Goal: Complete application form

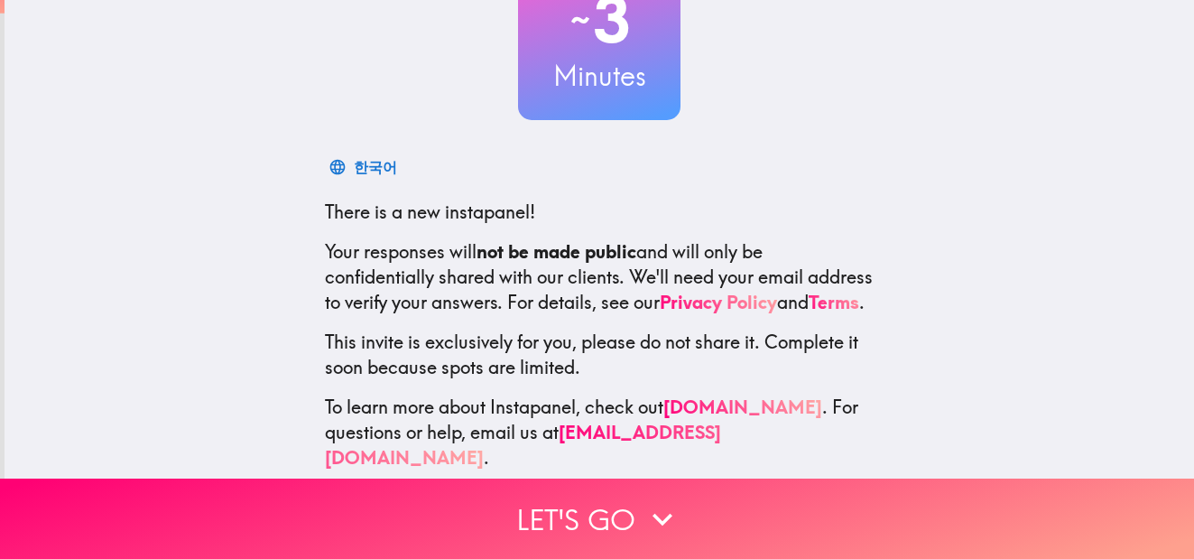
scroll to position [194, 0]
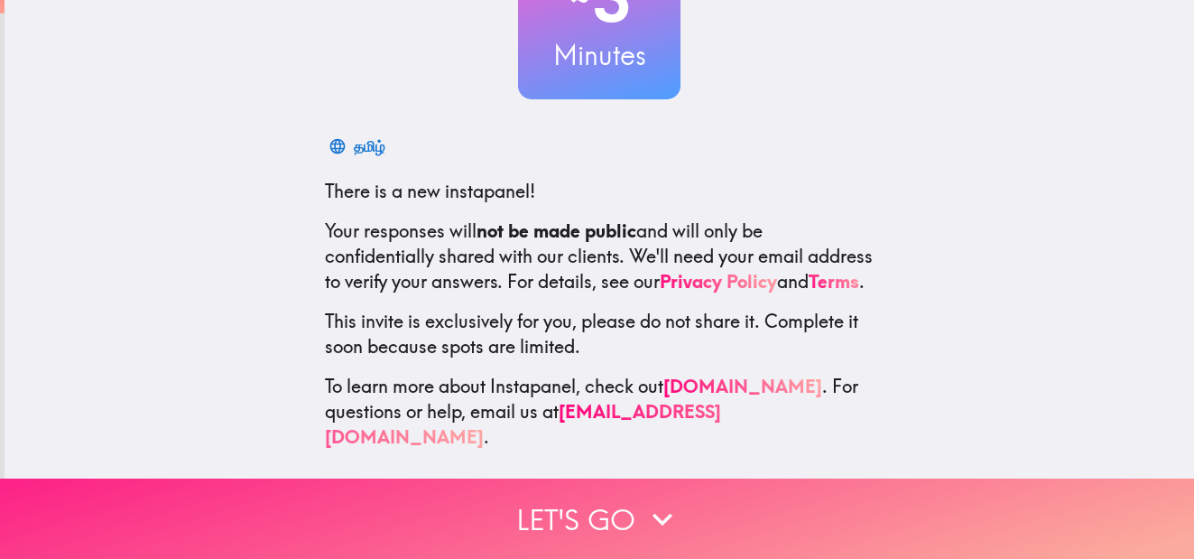
click at [643, 499] on icon "button" at bounding box center [663, 519] width 40 height 40
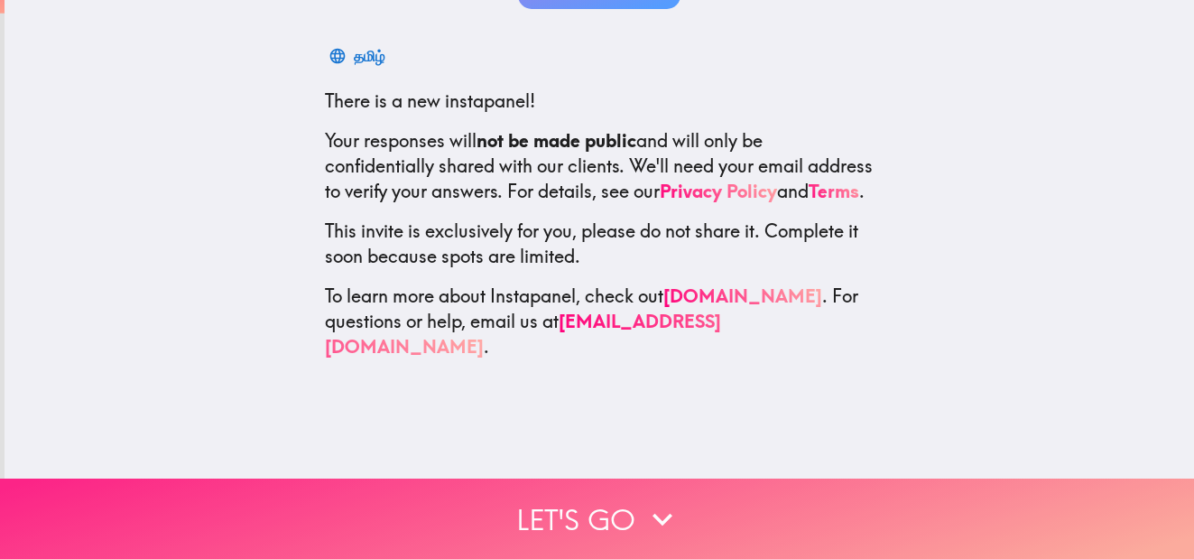
scroll to position [0, 0]
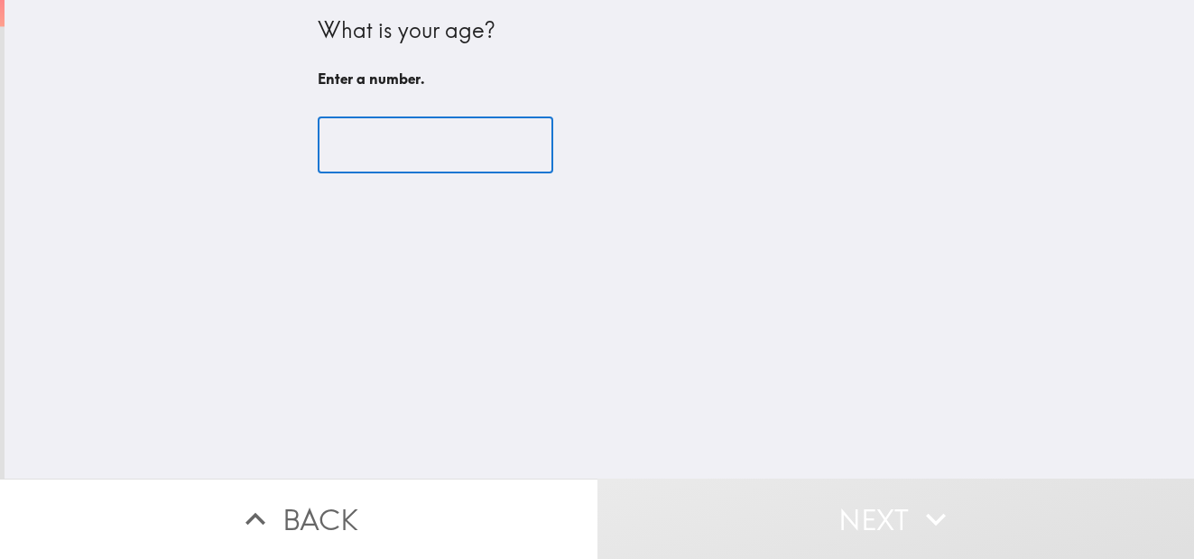
click at [389, 155] on input "number" at bounding box center [436, 145] width 236 height 56
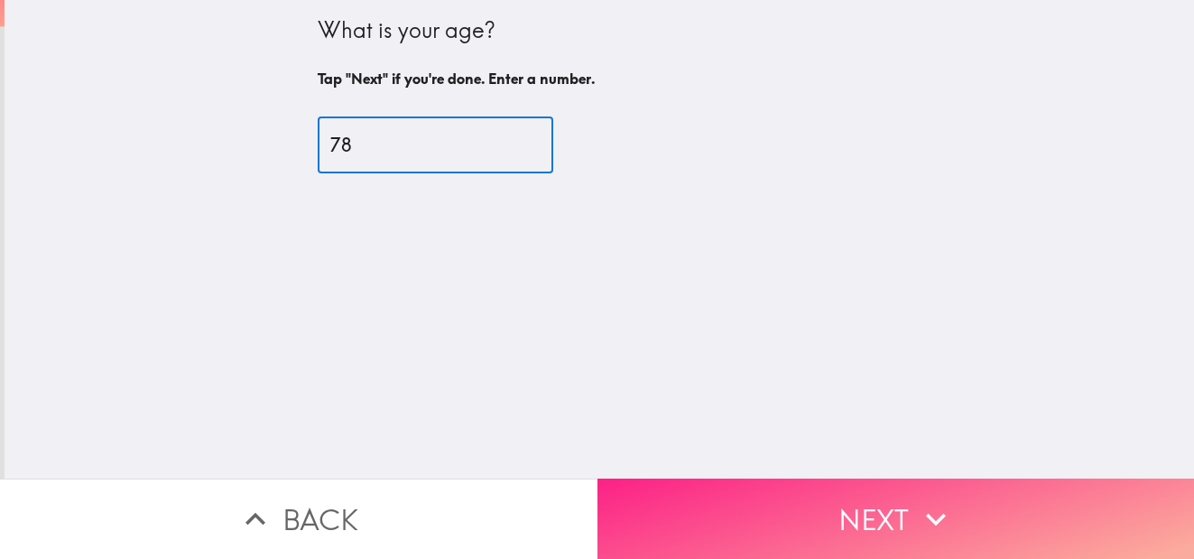
type input "78"
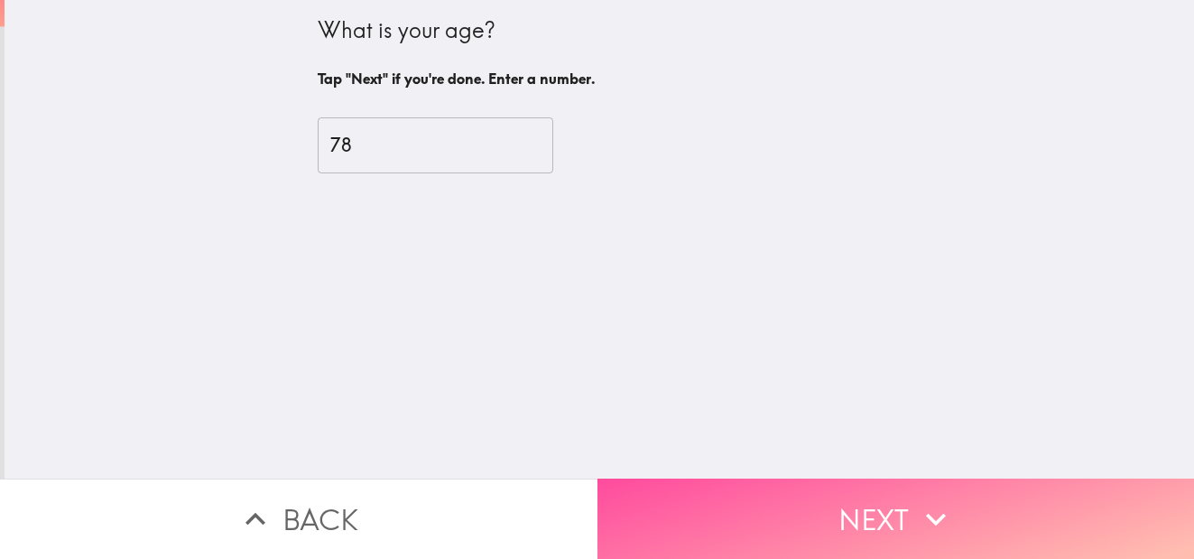
click at [916, 513] on icon "button" at bounding box center [936, 519] width 40 height 40
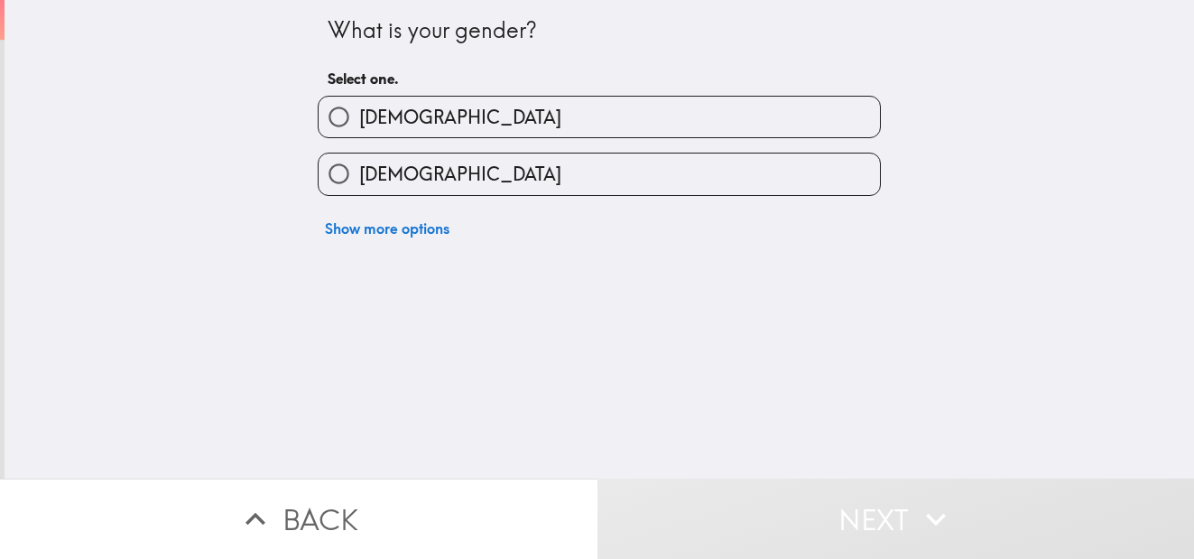
click at [327, 107] on input "[DEMOGRAPHIC_DATA]" at bounding box center [339, 117] width 41 height 41
radio input "true"
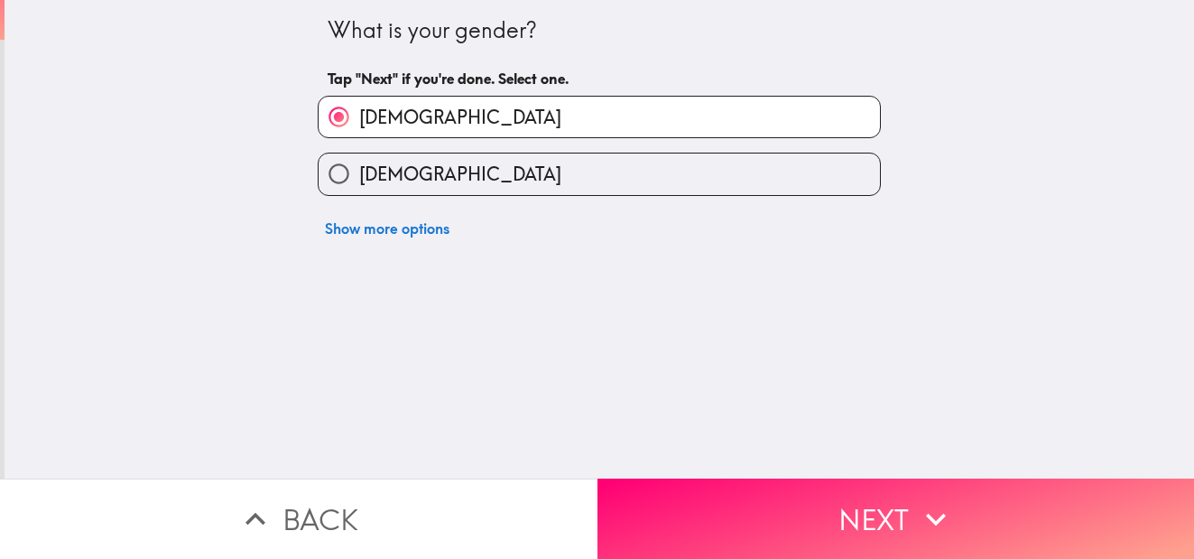
click at [907, 492] on button "Next" at bounding box center [895, 518] width 597 height 80
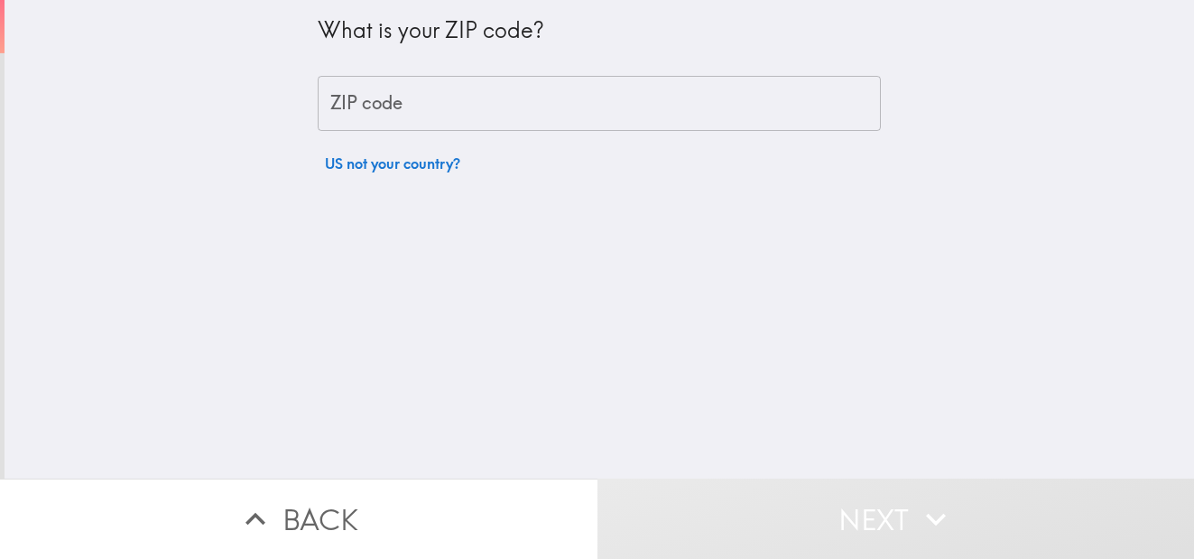
click at [463, 105] on input "ZIP code" at bounding box center [599, 104] width 563 height 56
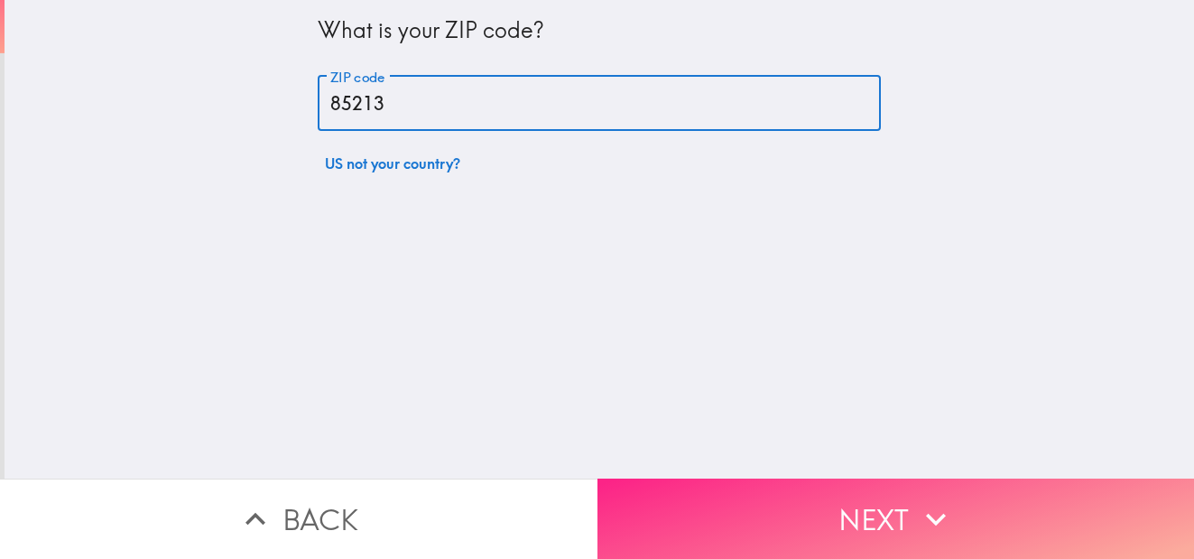
type input "85213"
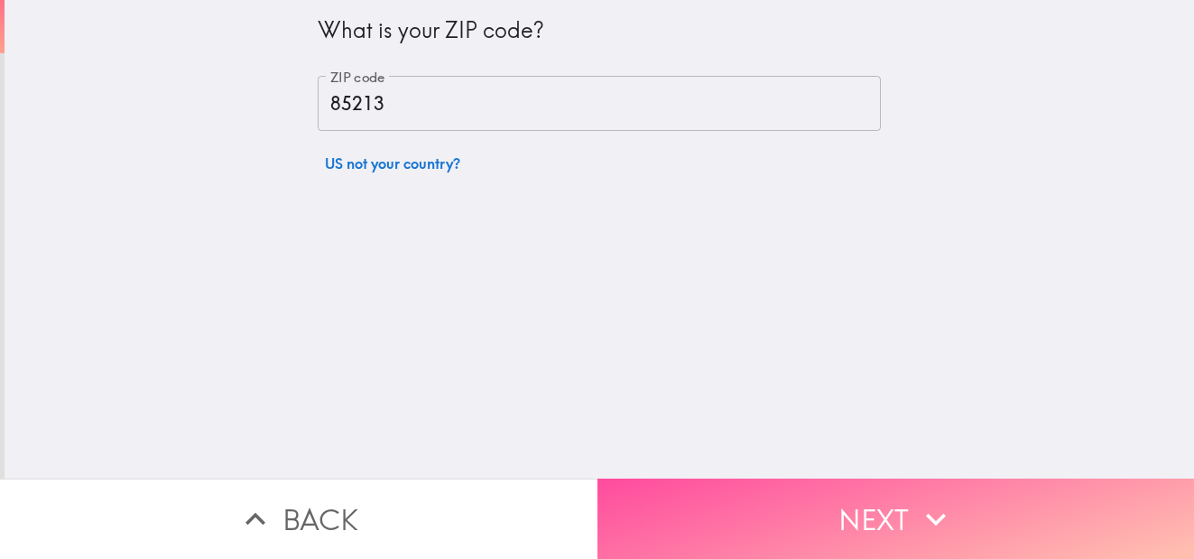
click at [885, 496] on button "Next" at bounding box center [895, 518] width 597 height 80
